Goal: Information Seeking & Learning: Learn about a topic

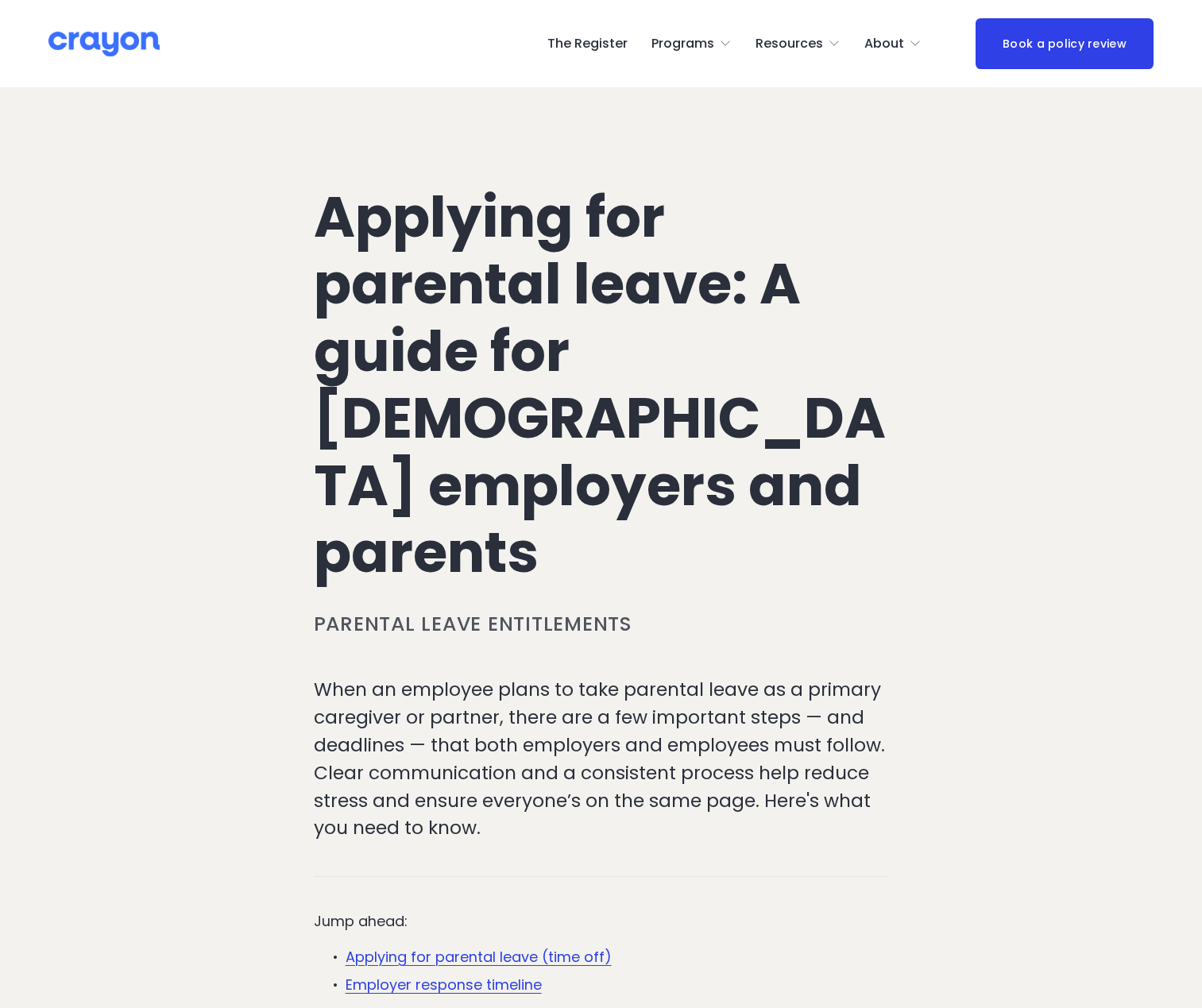
scroll to position [1021, 0]
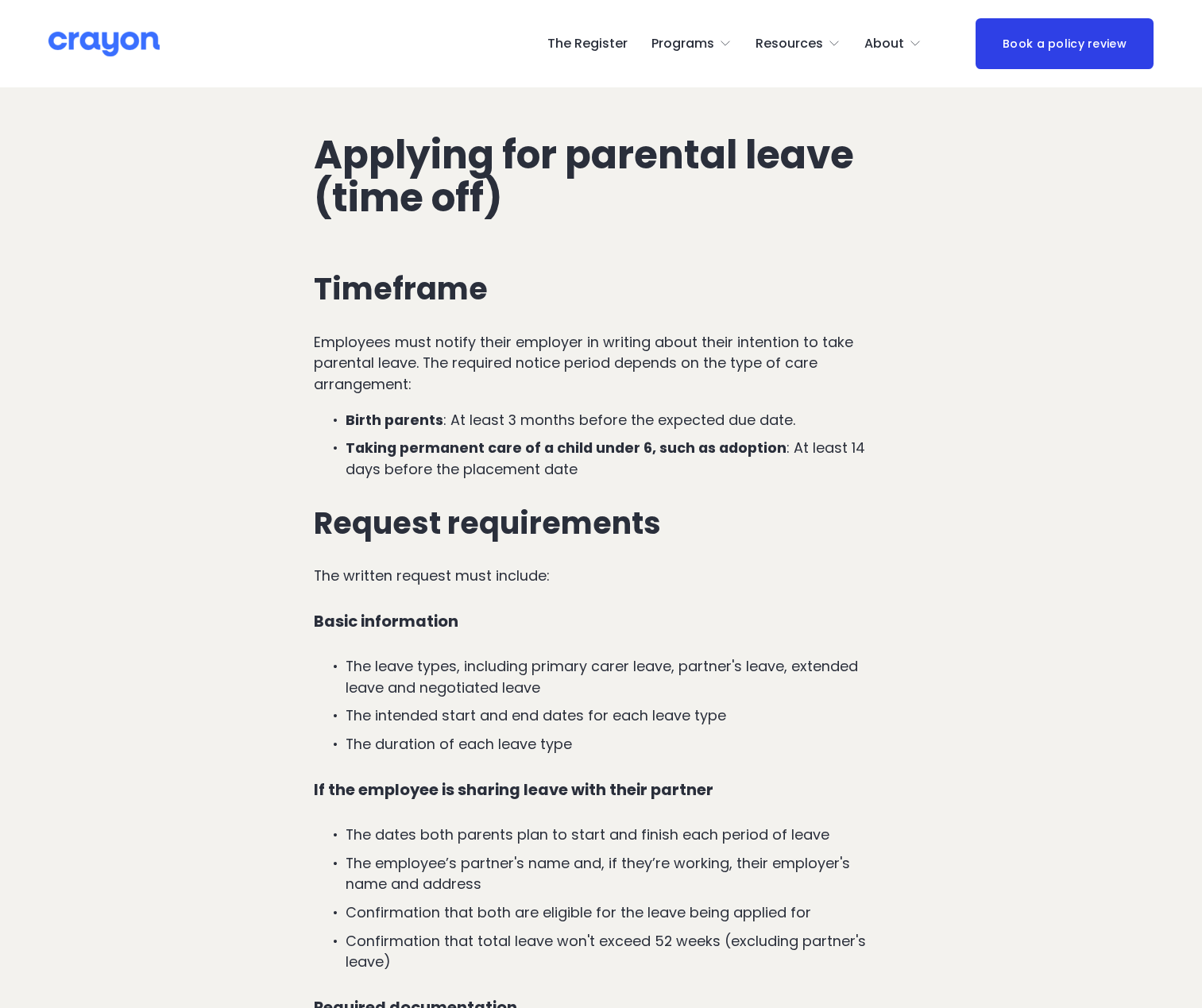
click at [773, 428] on div "Timeframe Employees must notify their employer in writing about their intention…" at bounding box center [601, 834] width 575 height 1124
click at [638, 565] on p "The written request must include:" at bounding box center [601, 576] width 575 height 22
click at [606, 537] on div "Timeframe Employees must notify their employer in writing about their intention…" at bounding box center [601, 834] width 575 height 1124
click at [531, 565] on p "The written request must include:" at bounding box center [601, 576] width 575 height 22
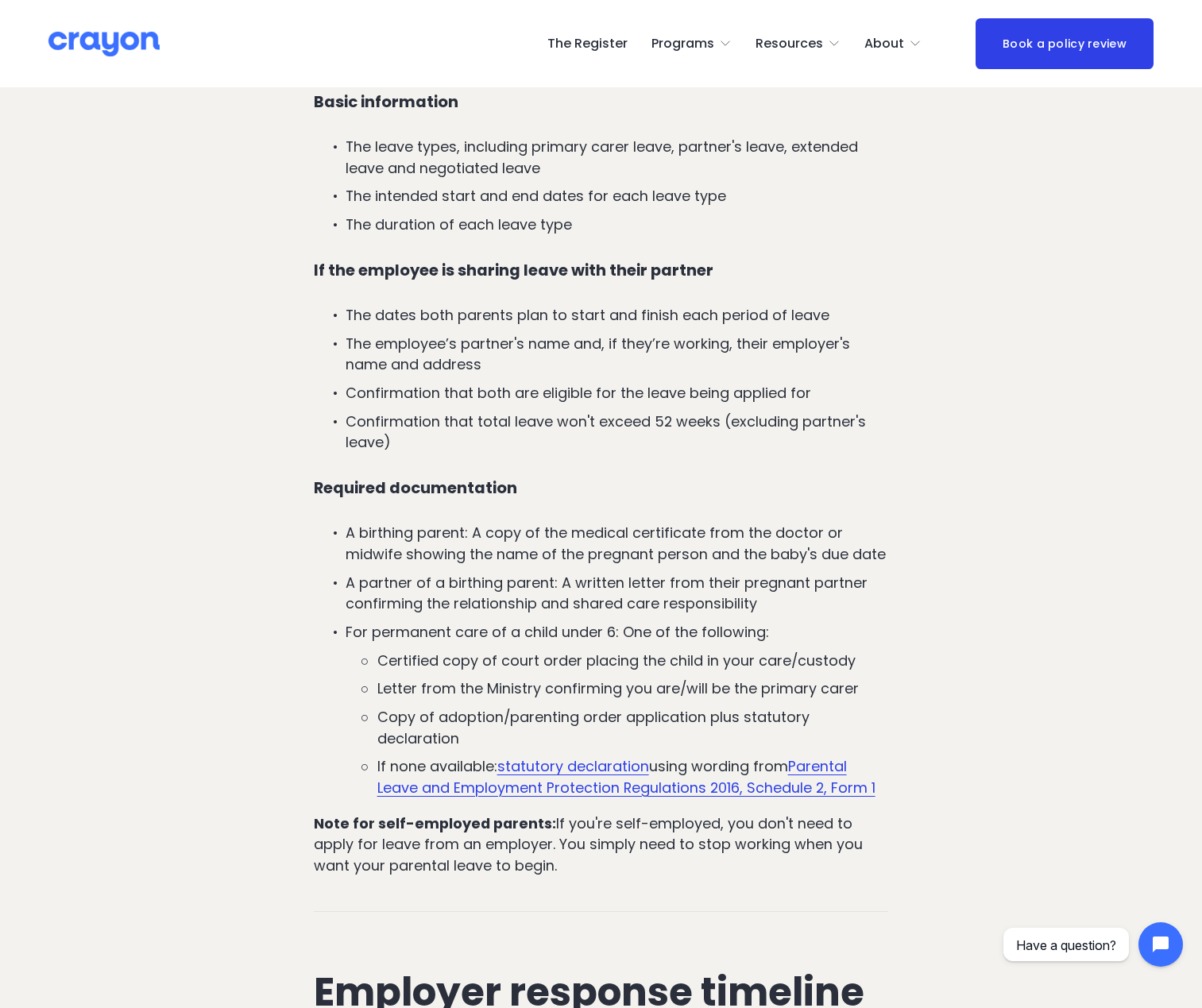
scroll to position [1576, 0]
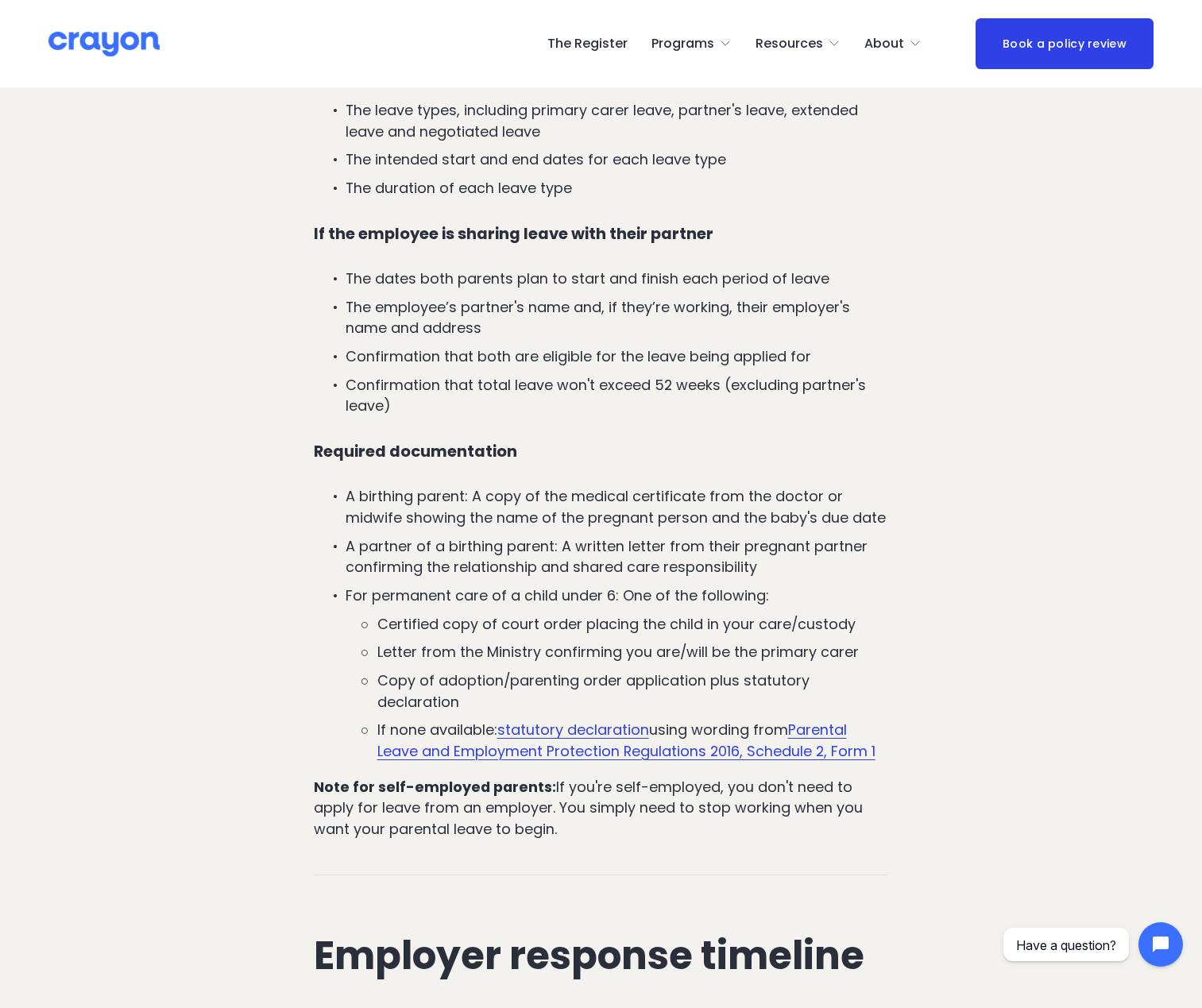
click at [593, 536] on p "A partner of a birthing parent: A written letter from their pregnant partner co…" at bounding box center [617, 557] width 543 height 42
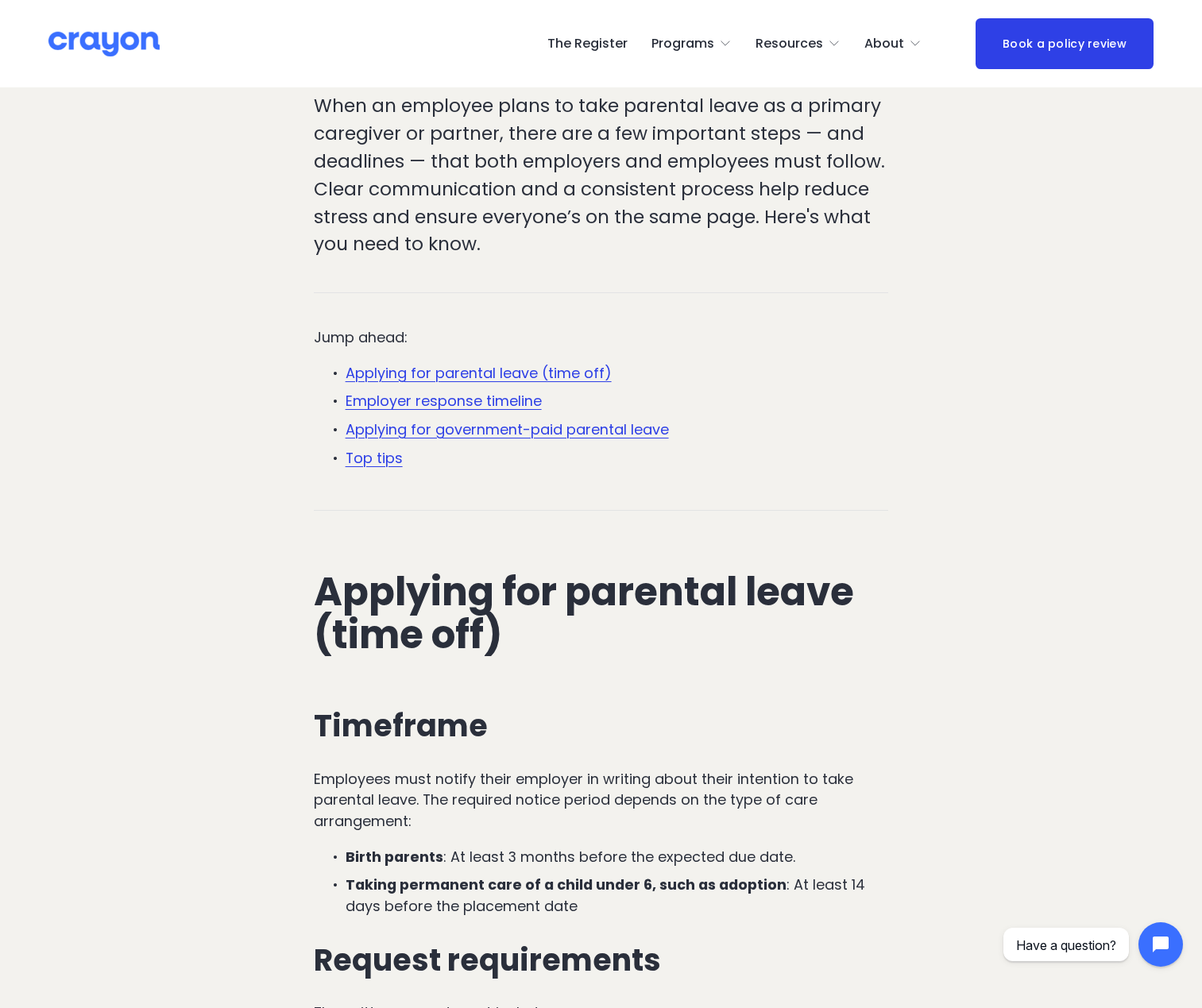
scroll to position [464, 0]
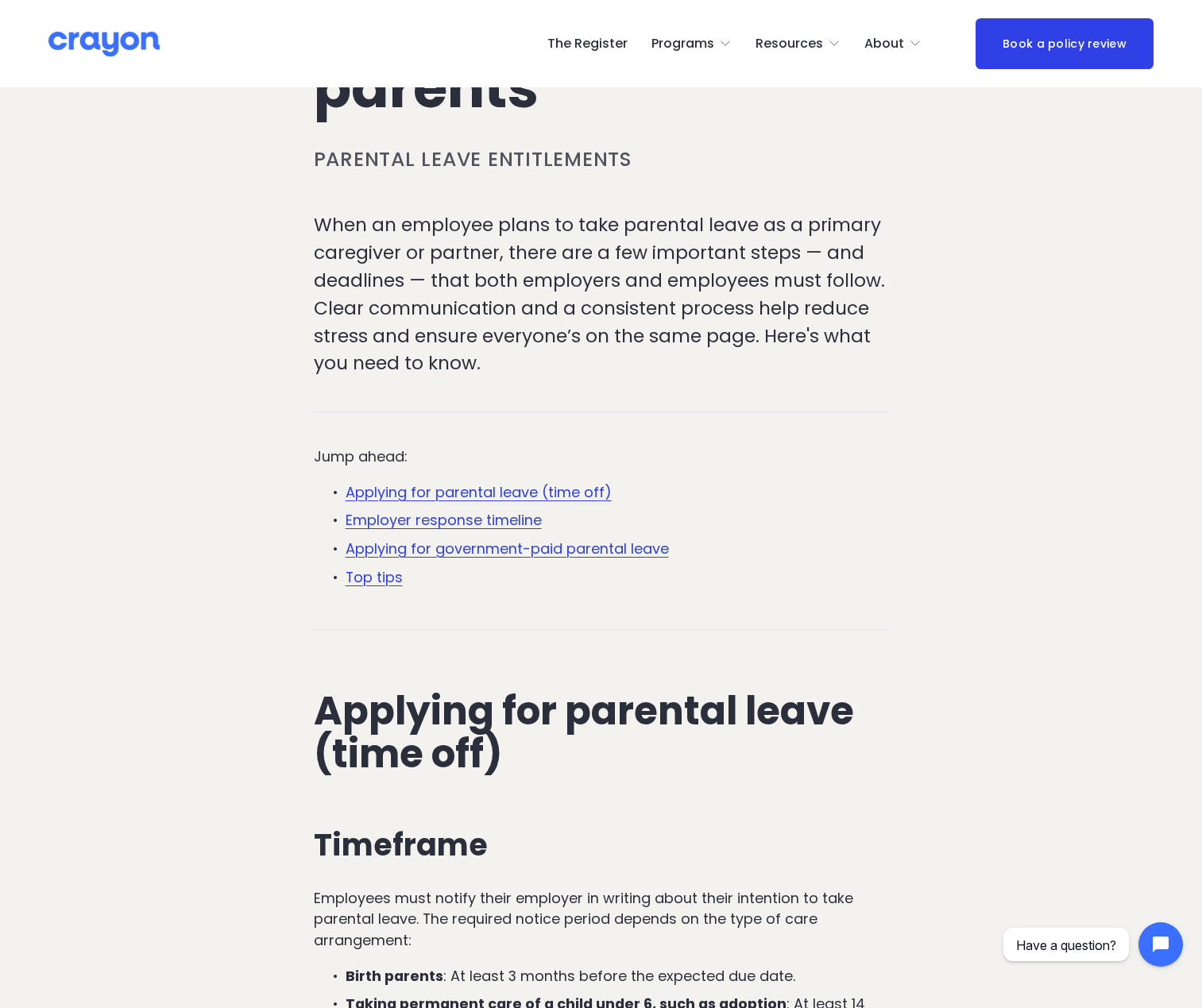
click at [465, 482] on link "Applying for parental leave (time off)" at bounding box center [478, 492] width 266 height 20
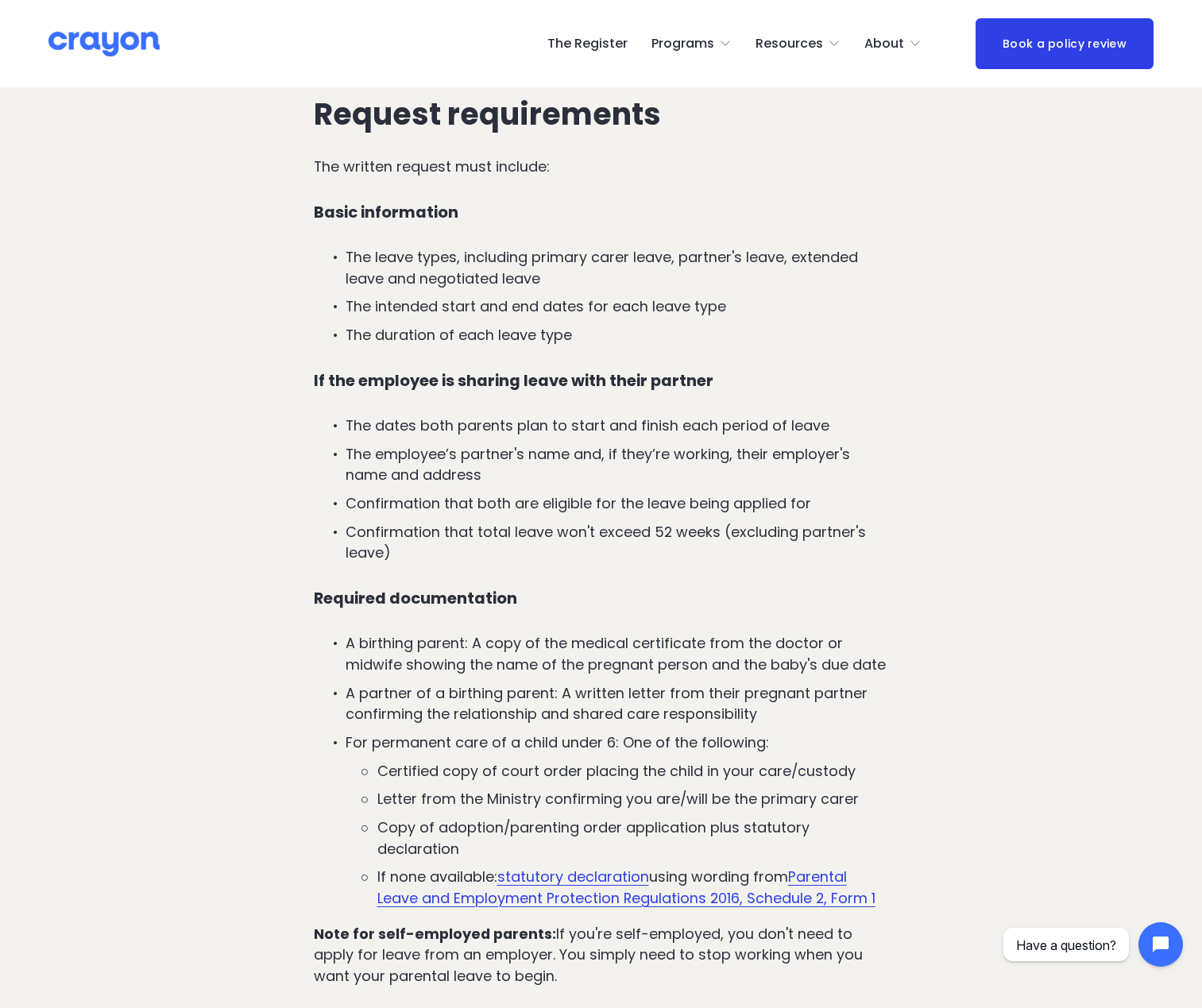
scroll to position [1906, 0]
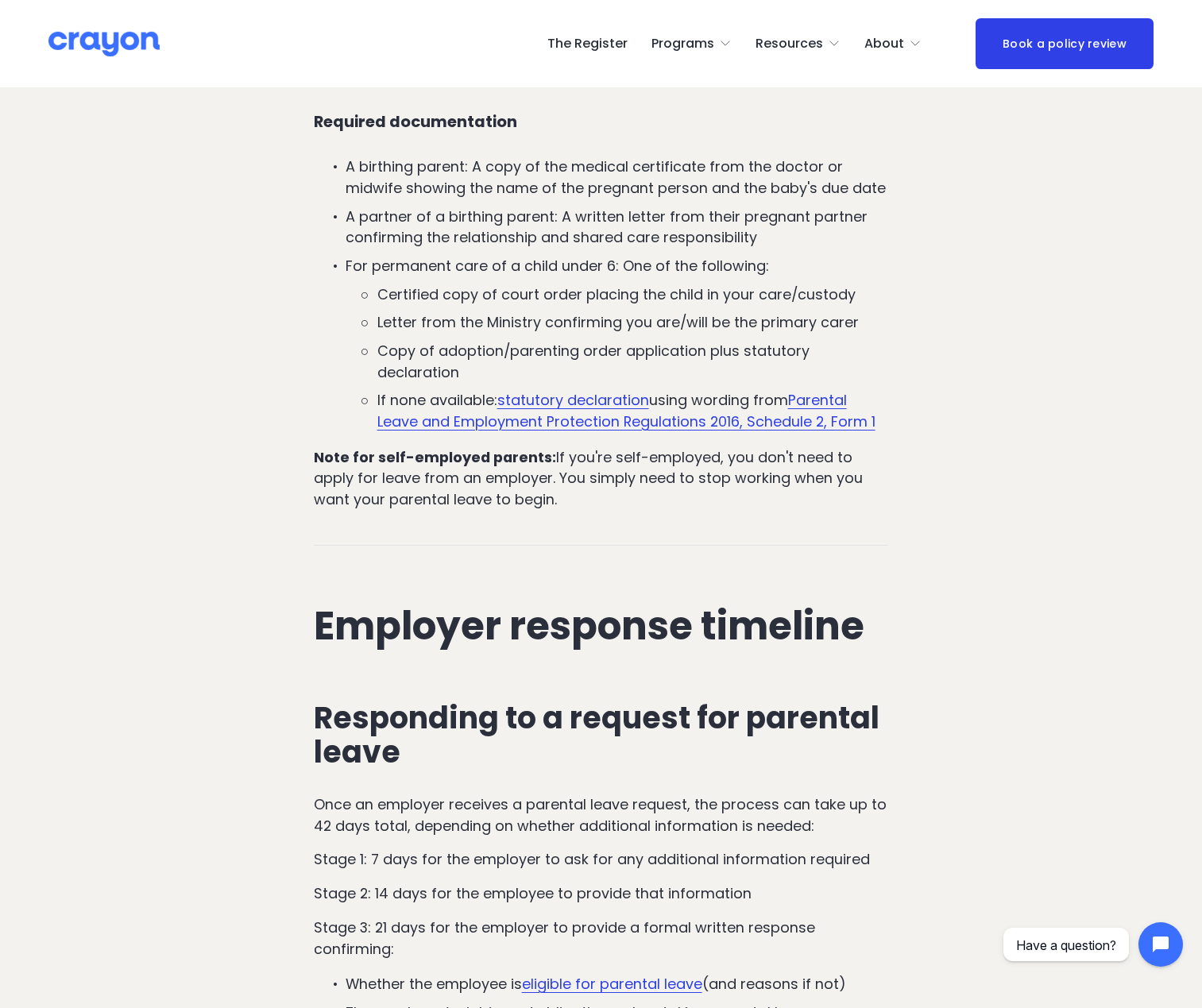
click at [603, 974] on link "eligible for parental leave" at bounding box center [613, 983] width 181 height 20
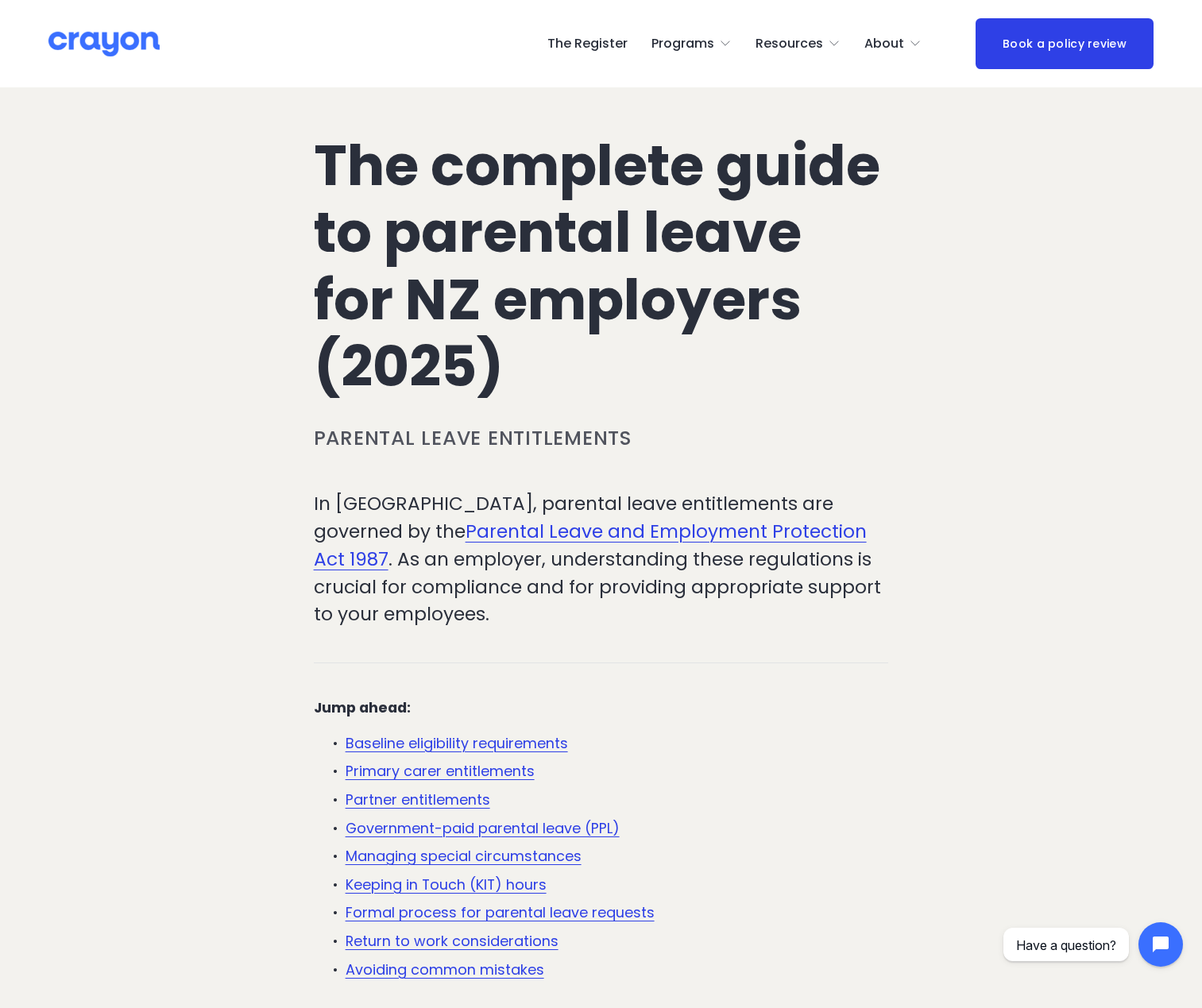
scroll to position [79, 0]
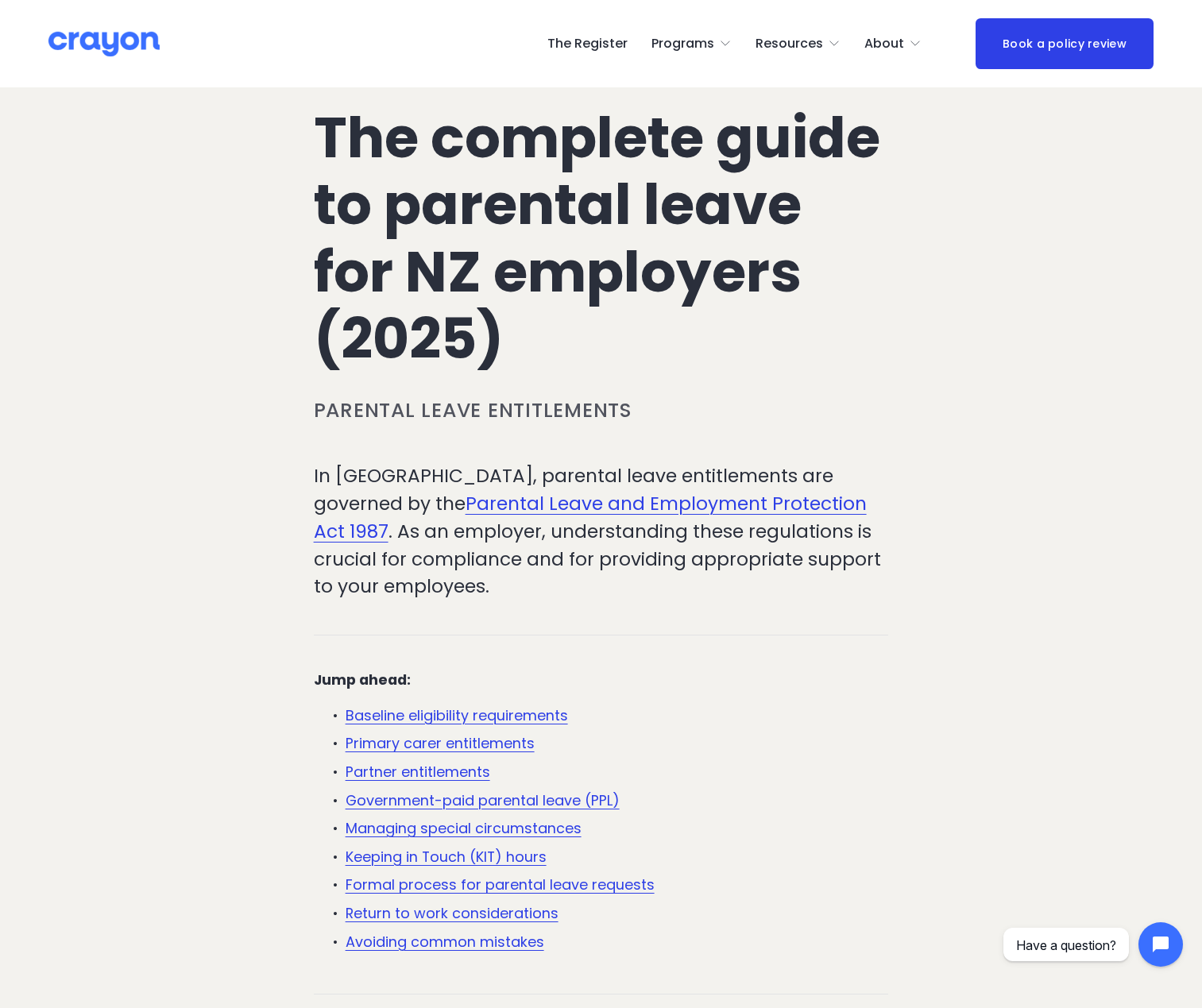
click at [463, 770] on link "Partner entitlements" at bounding box center [417, 771] width 145 height 20
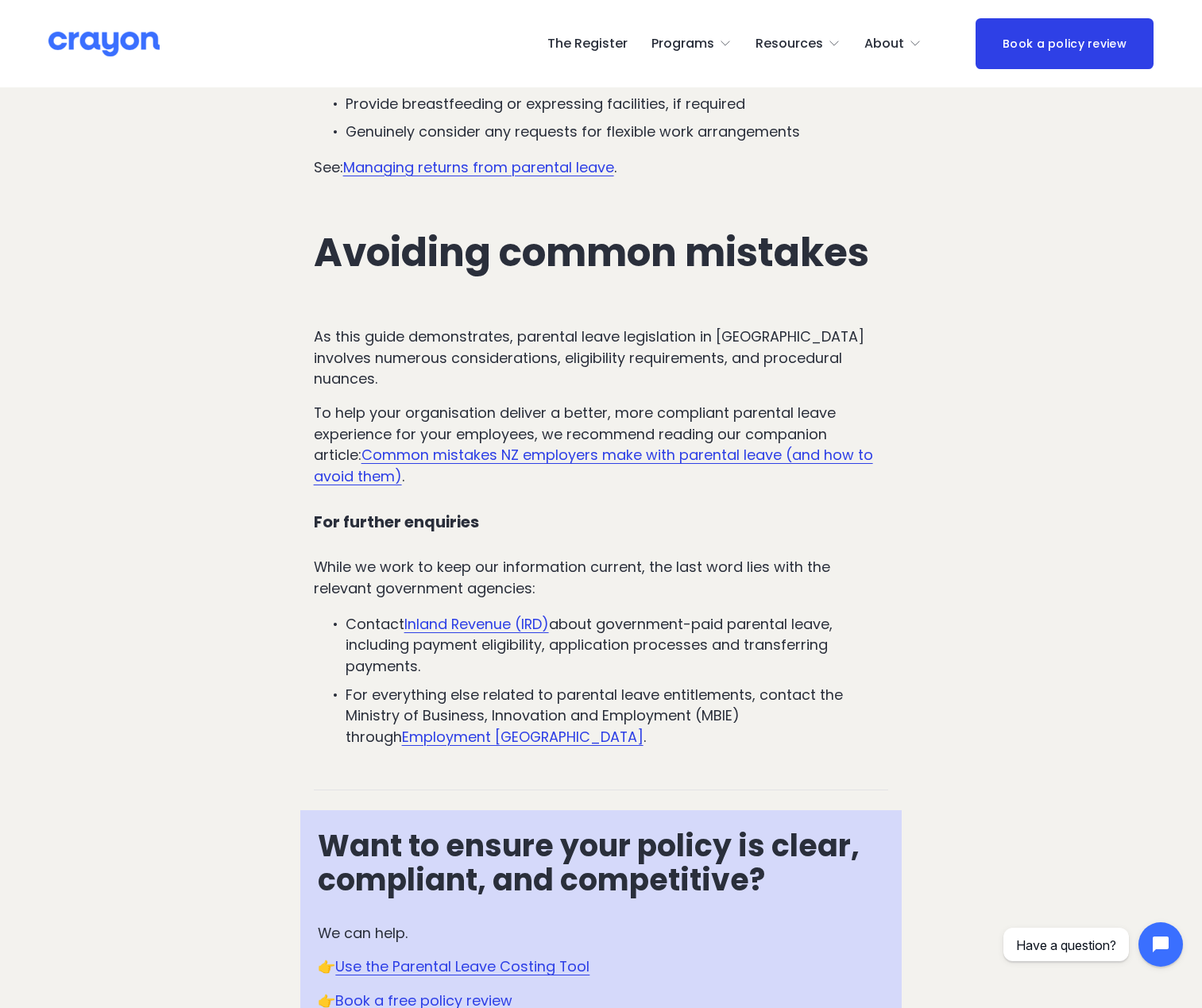
scroll to position [5896, 0]
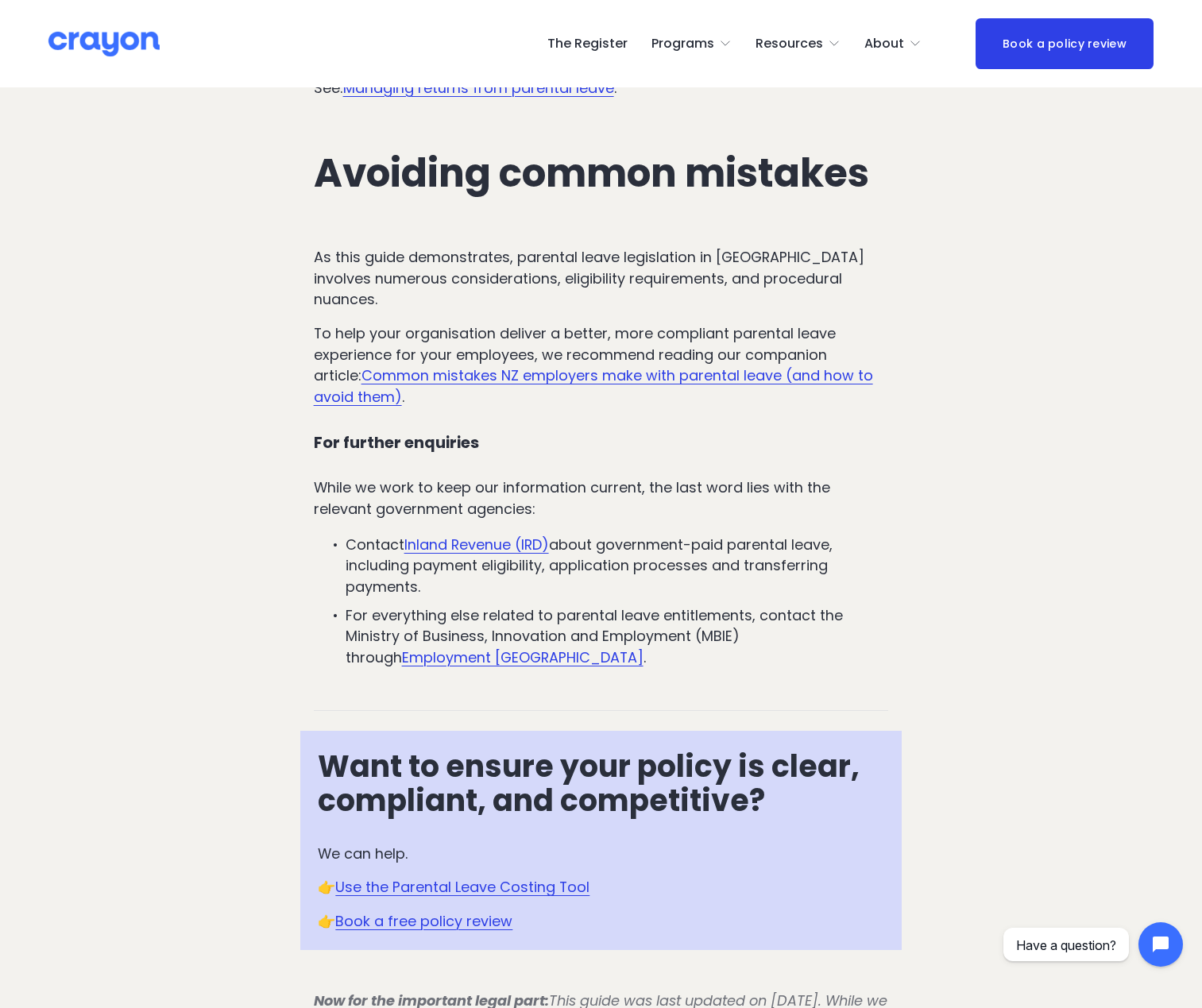
click at [537, 373] on link "Common mistakes NZ employers make with parental leave (and how to avoid them)" at bounding box center [593, 386] width 559 height 42
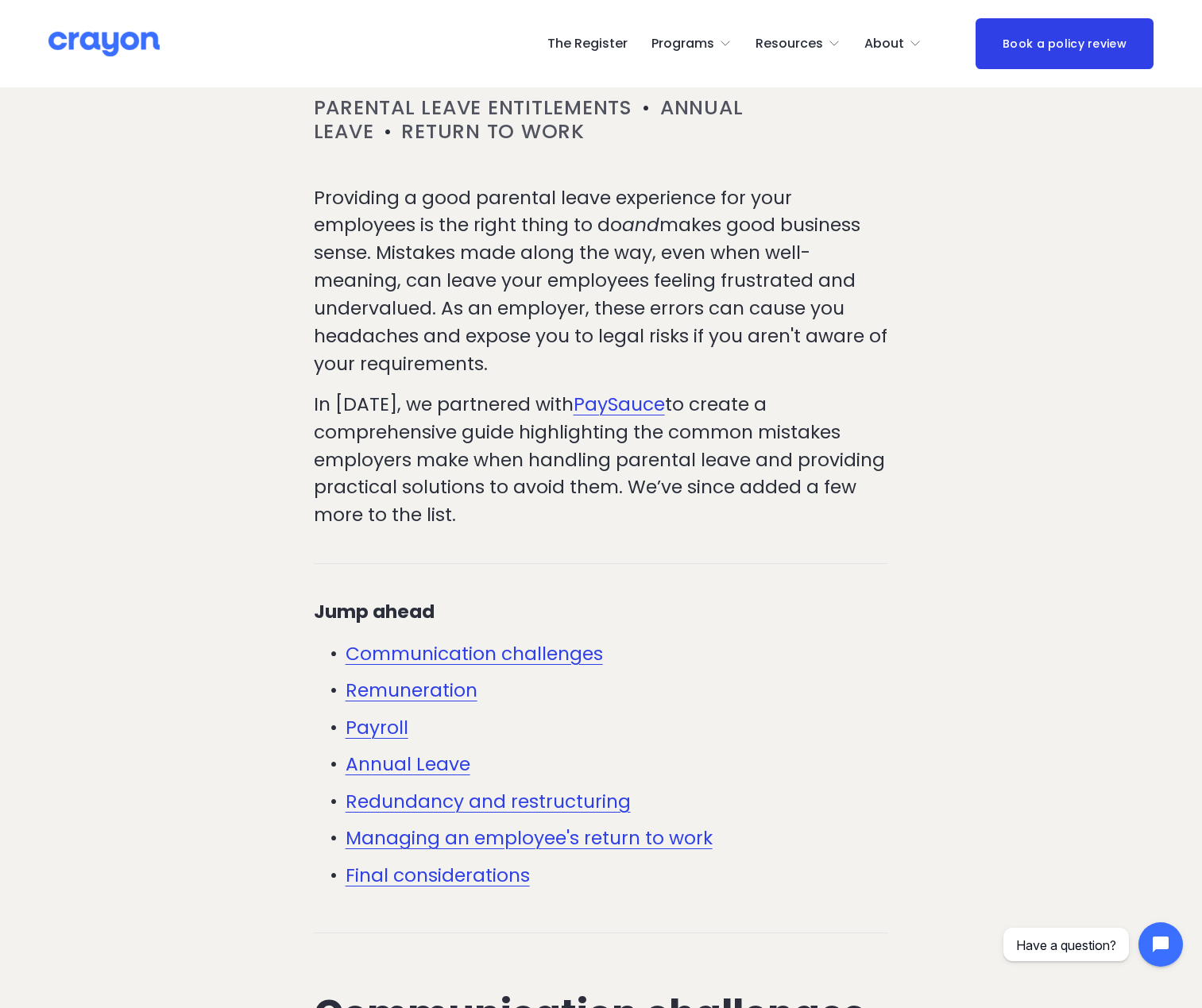
scroll to position [556, 0]
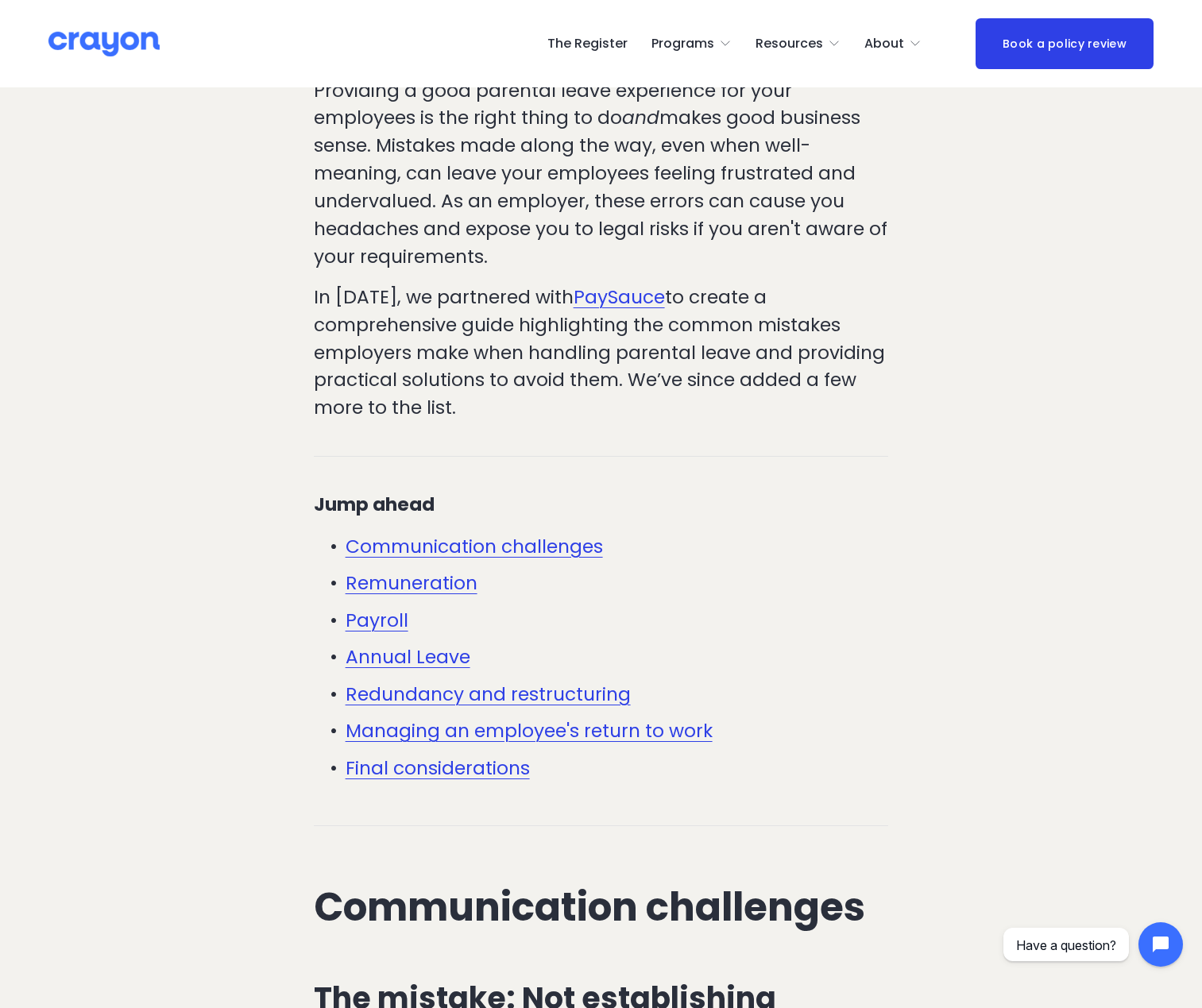
click at [386, 665] on link "Annual Leave" at bounding box center [408, 657] width 125 height 26
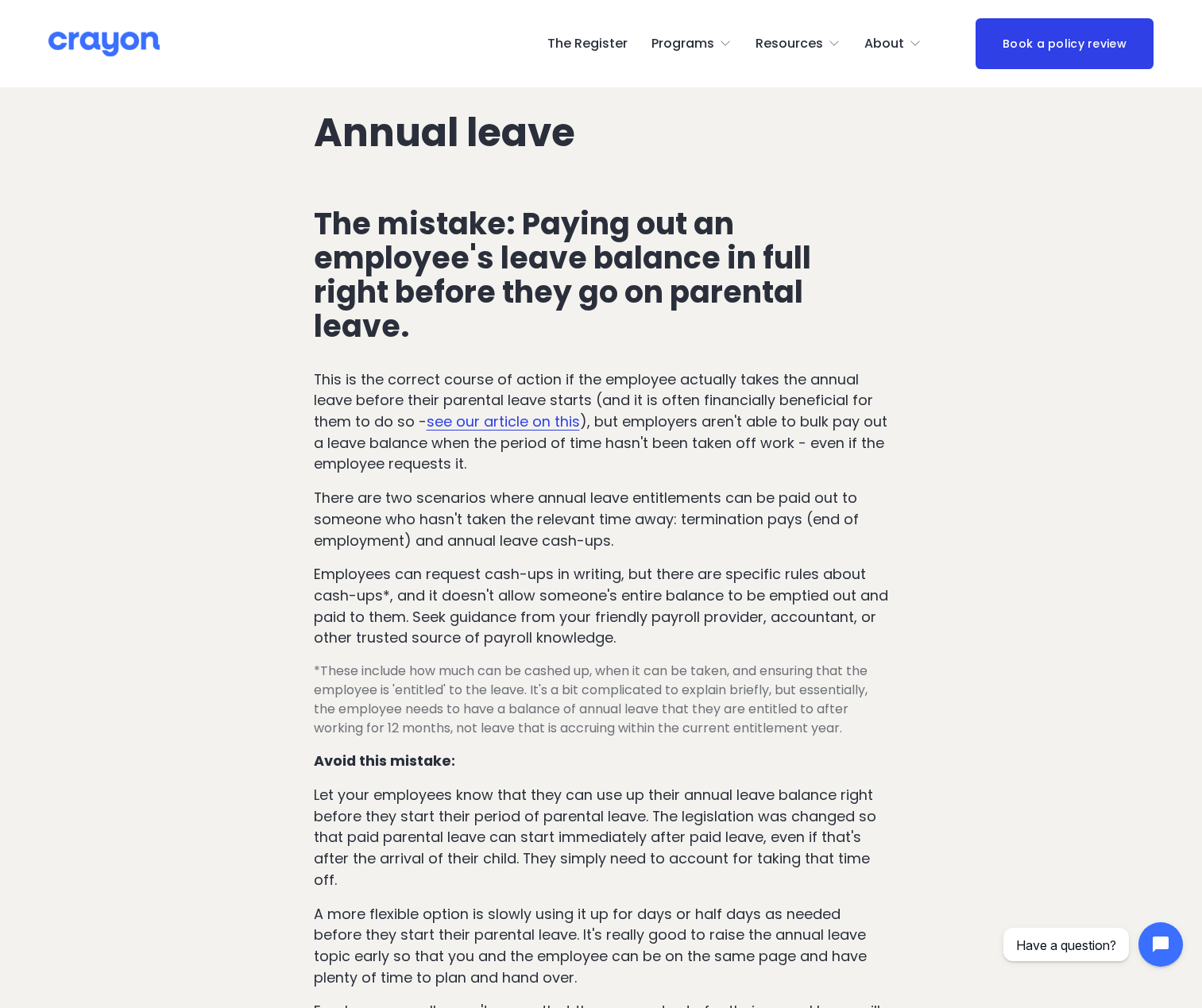
scroll to position [5290, 0]
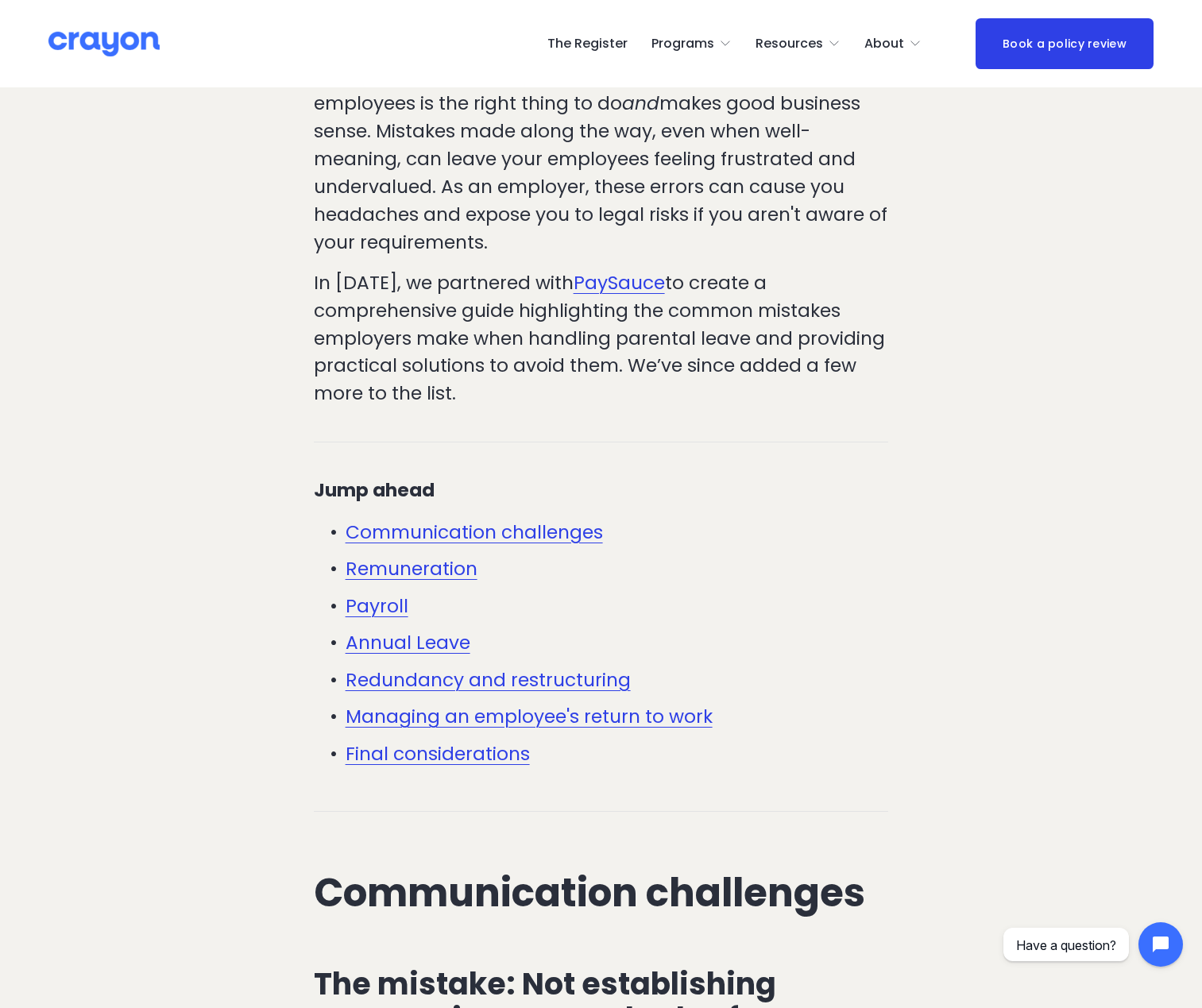
scroll to position [556, 0]
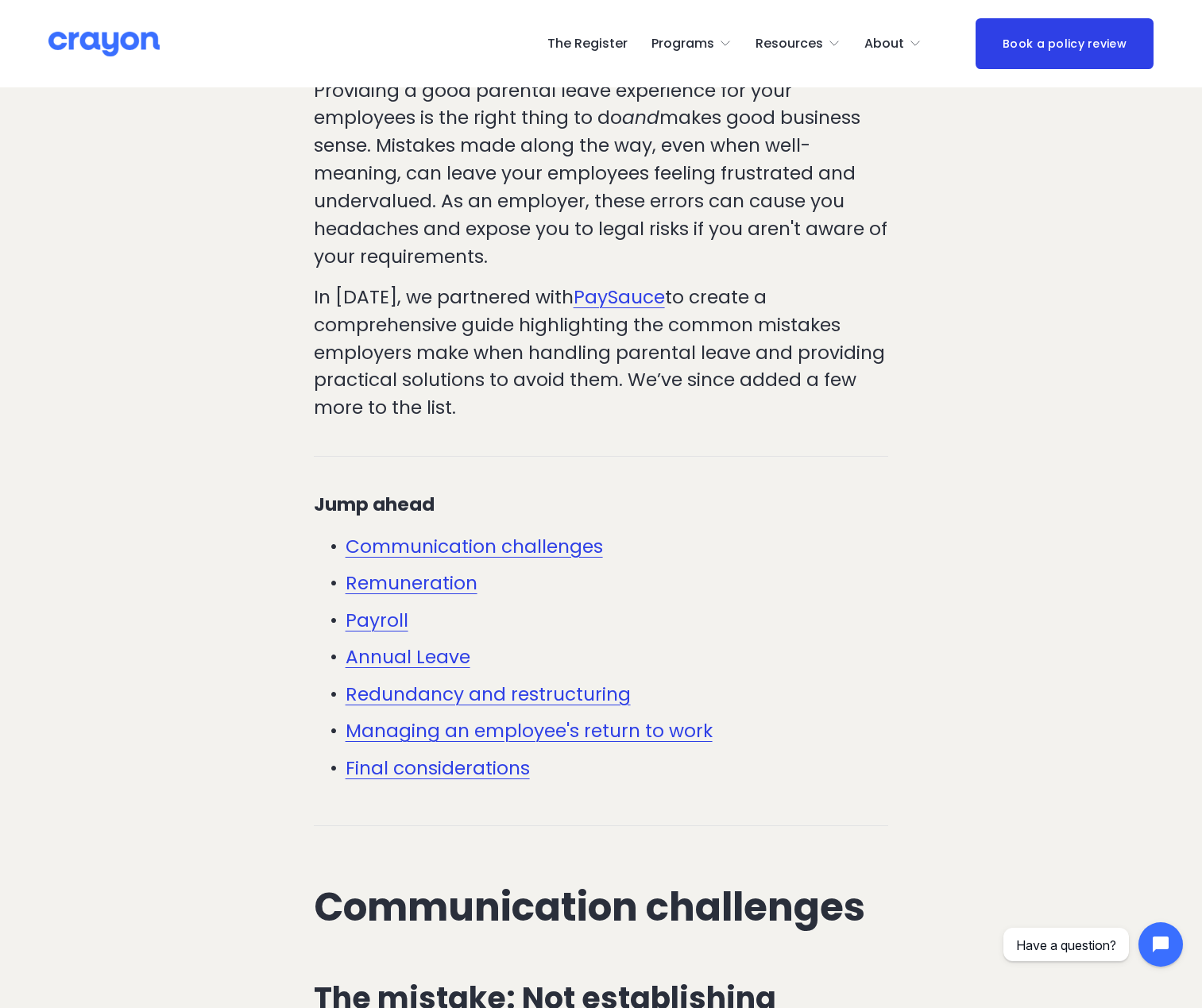
click at [451, 551] on link "Communication challenges" at bounding box center [474, 547] width 258 height 26
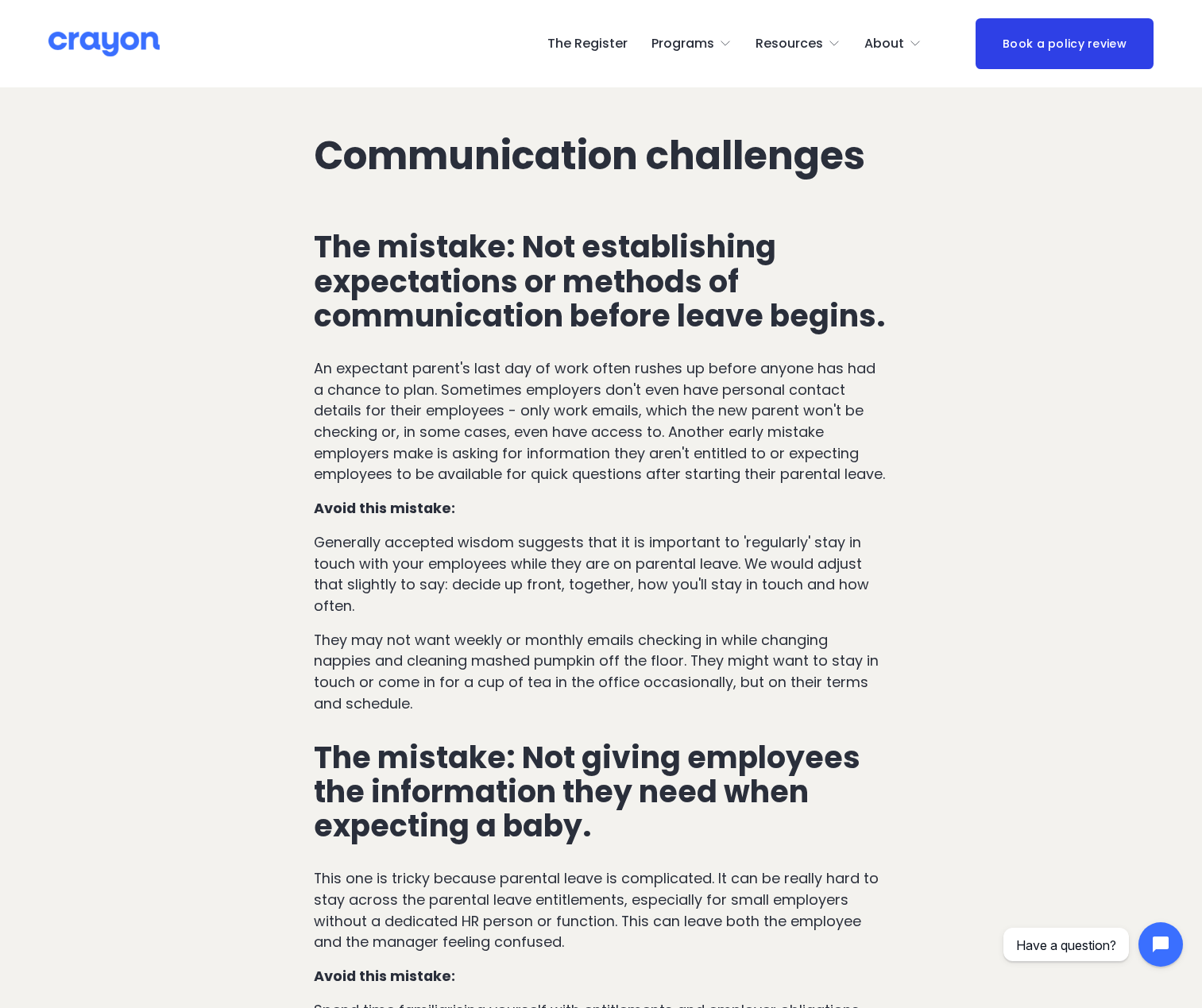
scroll to position [1280, 0]
